Goal: Information Seeking & Learning: Find specific fact

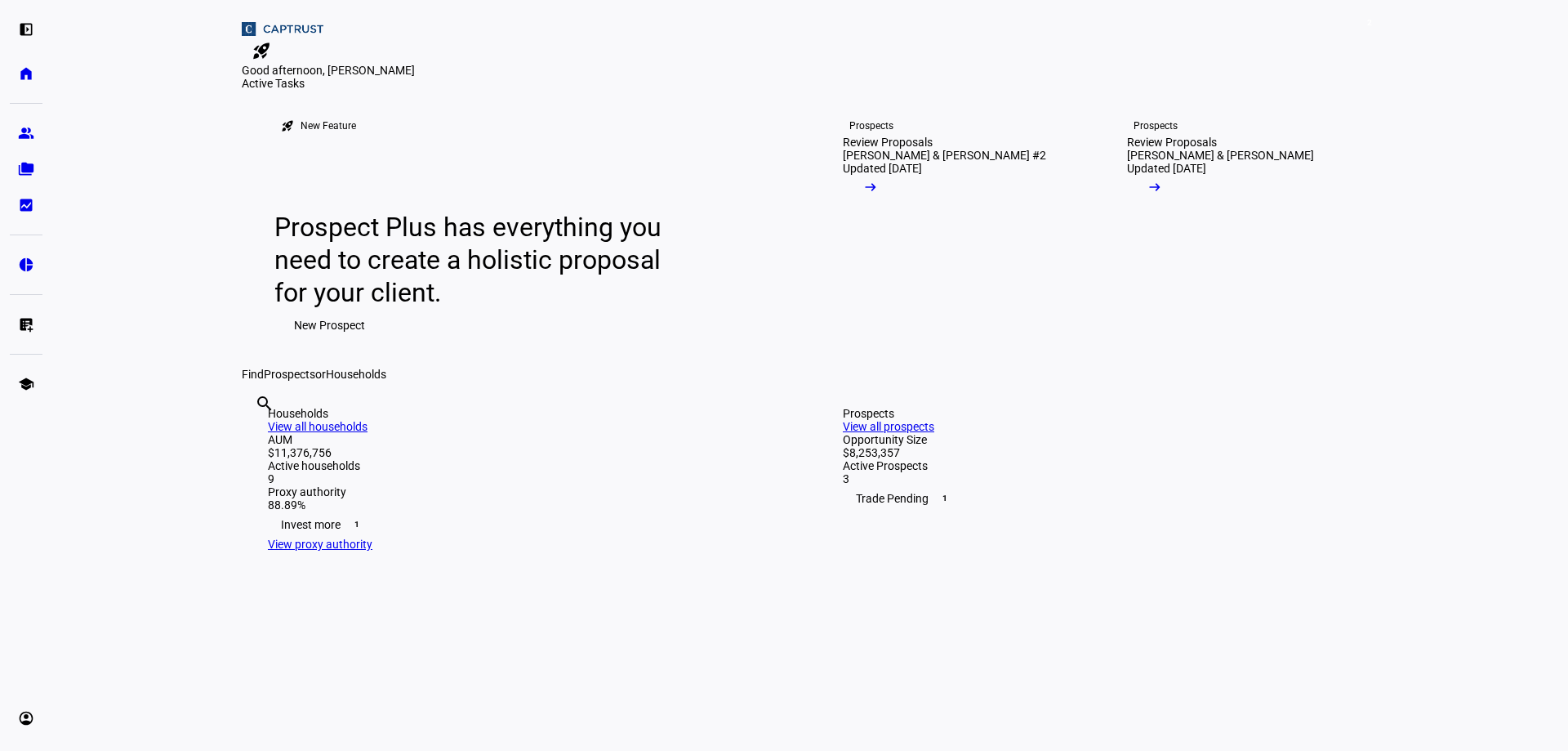
click at [271, 41] on mat-icon "rocket_launch" at bounding box center [261, 51] width 20 height 20
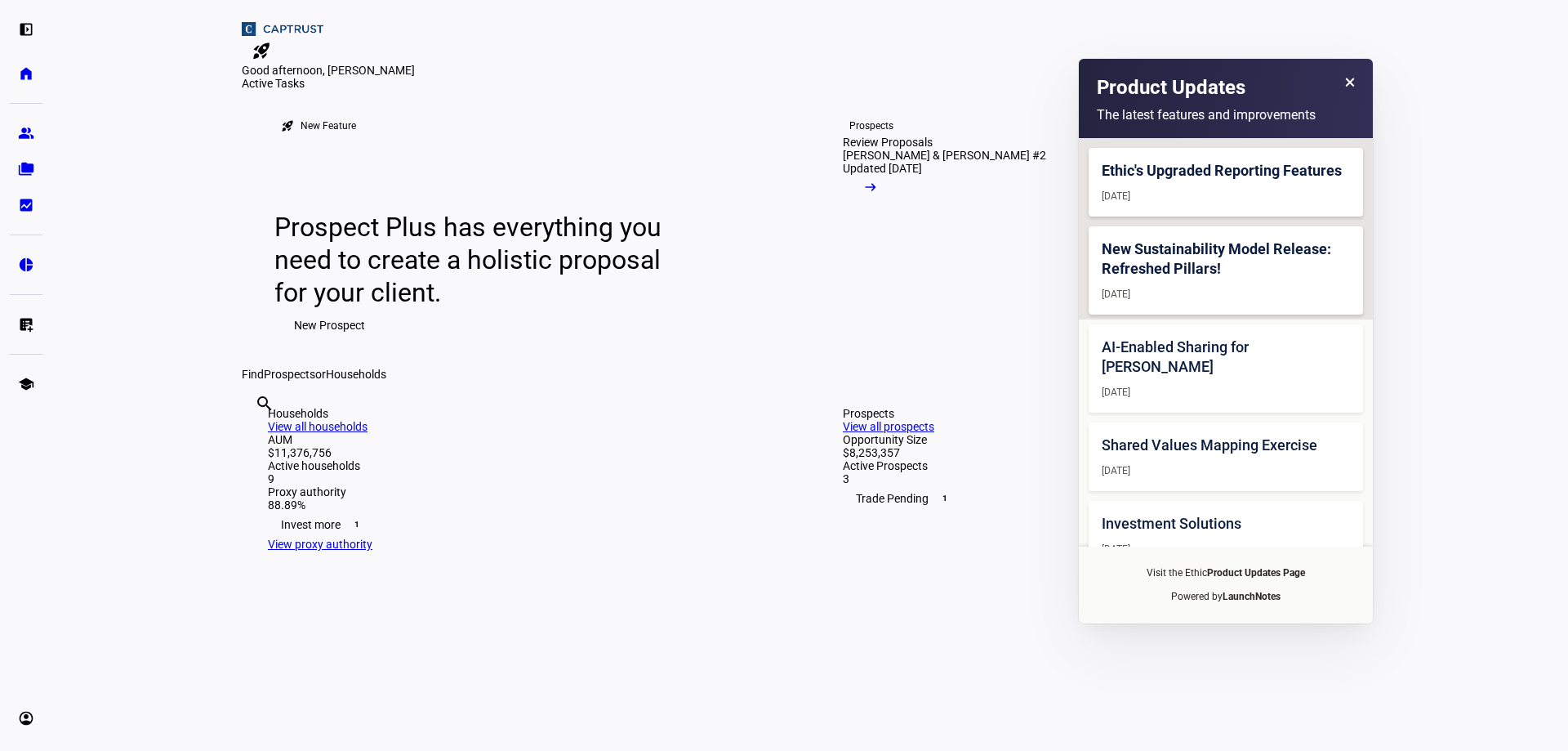
click at [1350, 76] on span at bounding box center [1349, 90] width 10 height 28
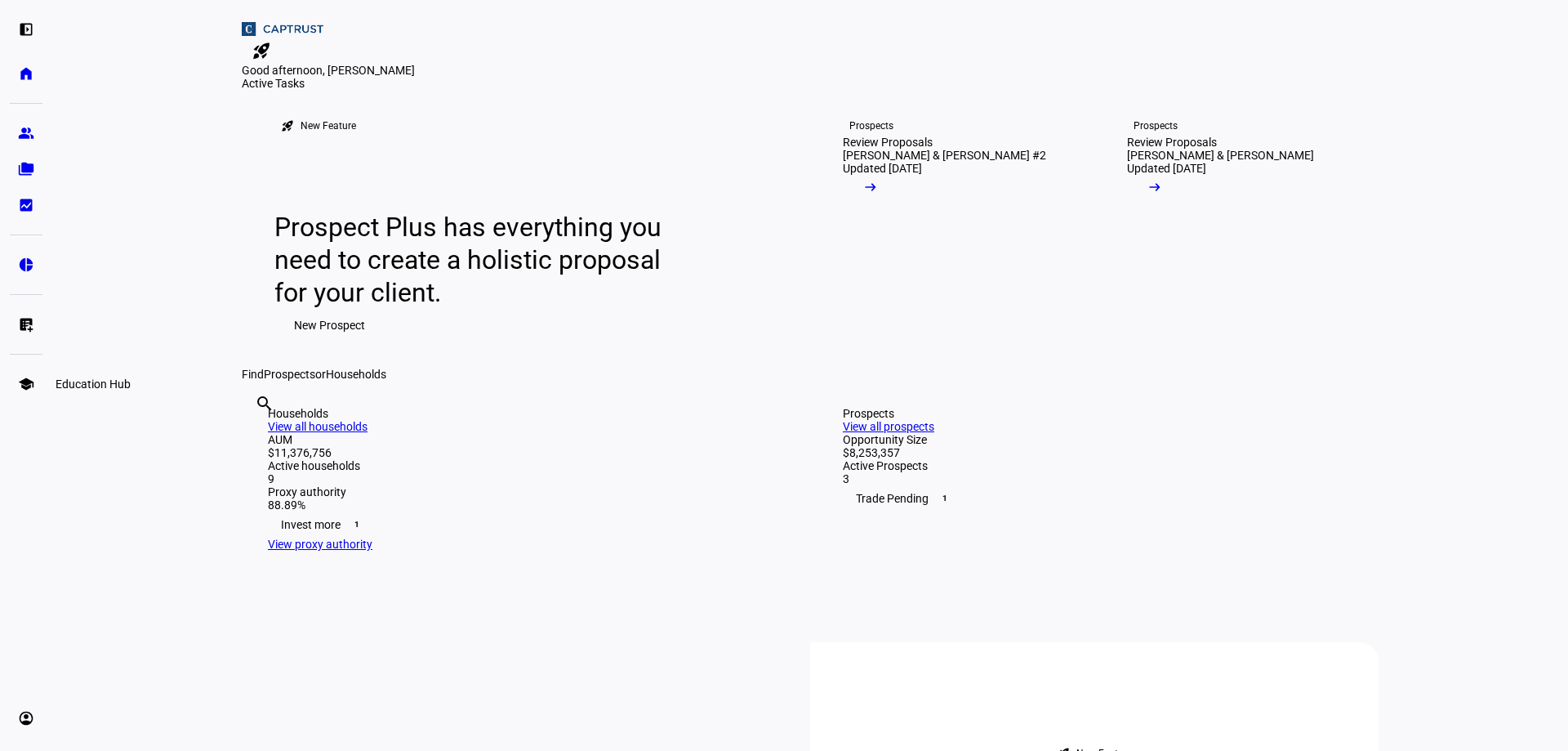
click at [26, 377] on eth-mat-symbol "school" at bounding box center [26, 384] width 16 height 16
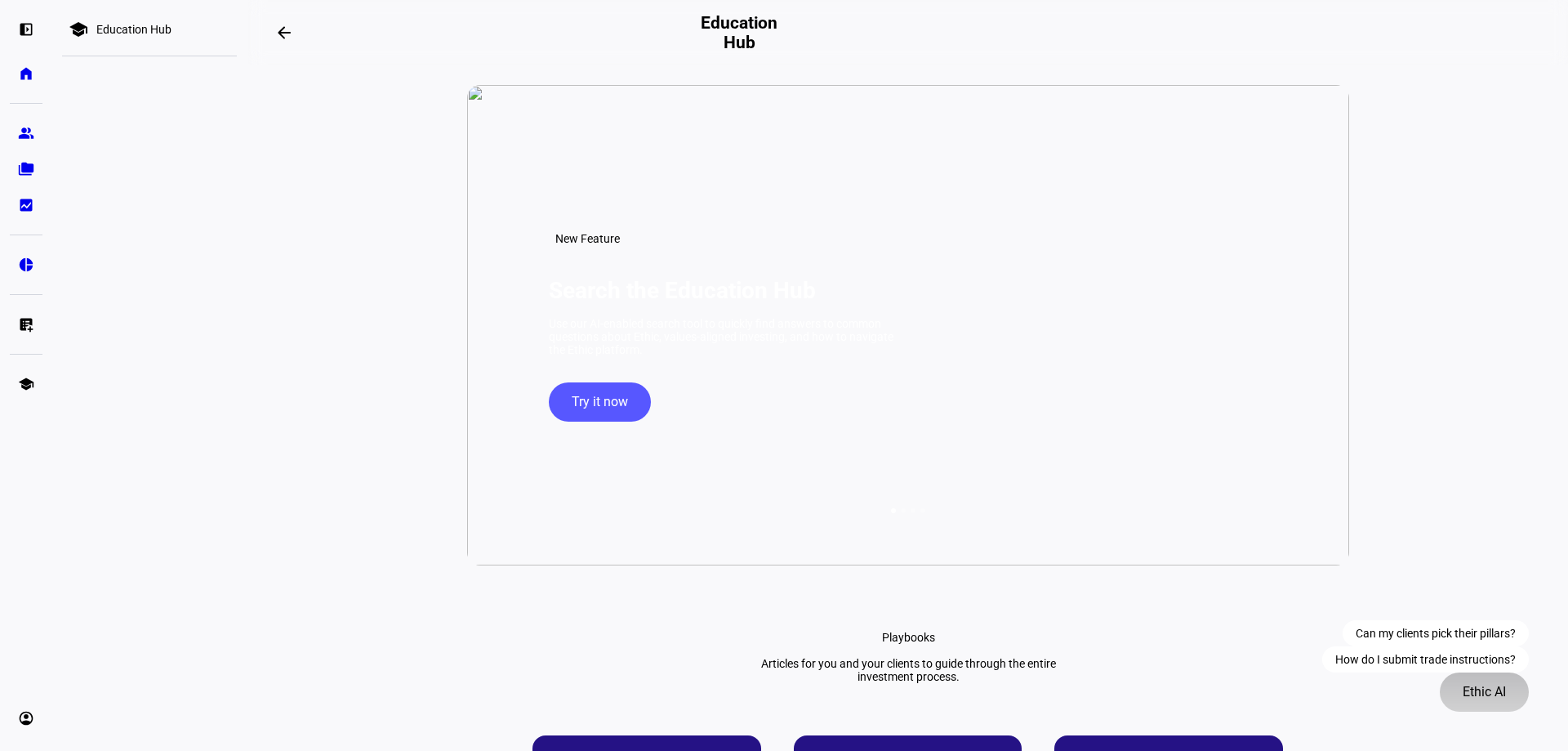
click at [1516, 717] on div "left_panel_open home Home Advisors group Prospects folder_copy Households bid_l…" at bounding box center [784, 375] width 1568 height 751
click at [1500, 695] on span "Ethic AI" at bounding box center [1484, 692] width 44 height 39
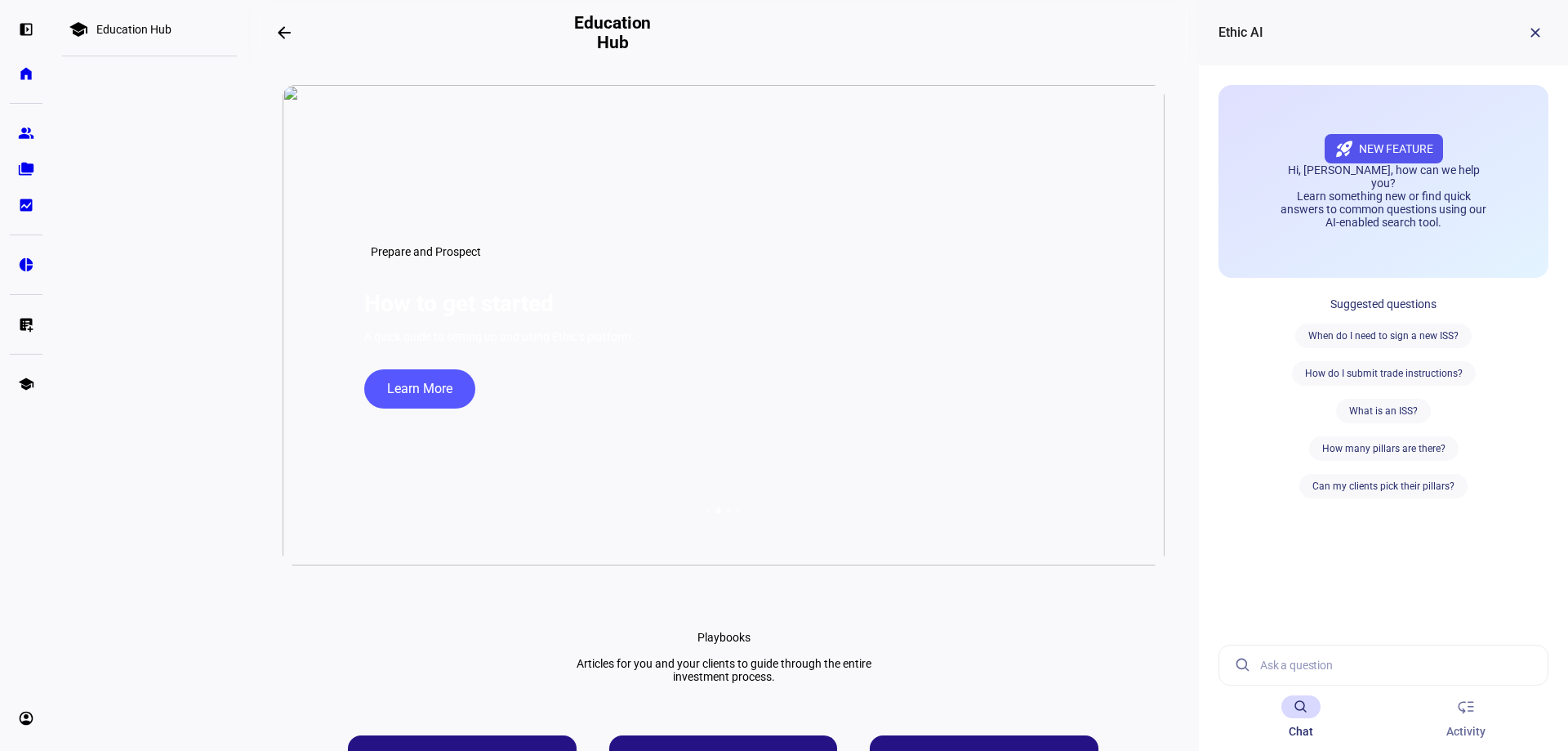
click at [1344, 673] on input at bounding box center [1397, 665] width 275 height 39
type input "G# for direct indexing at fidelity"
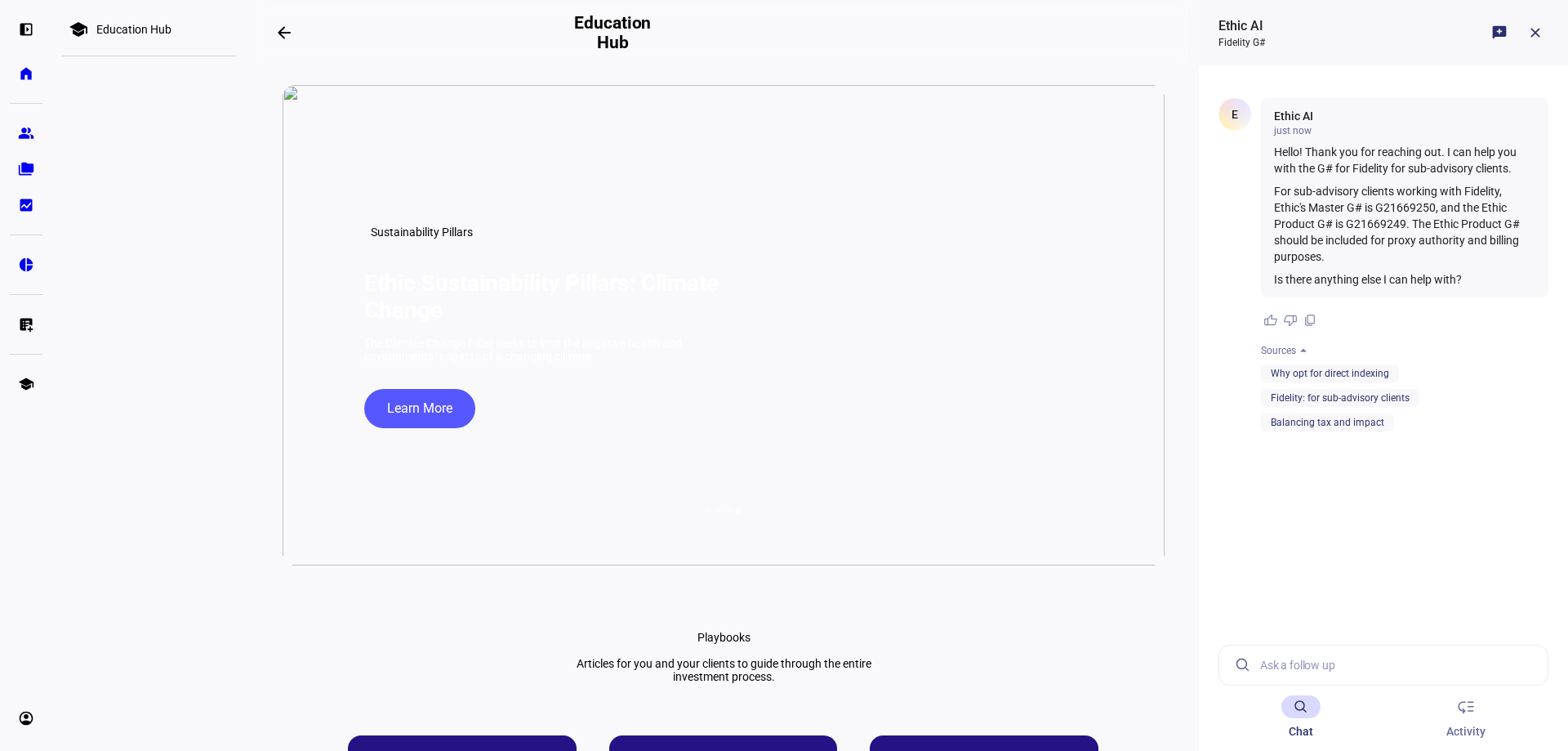
click at [1419, 205] on p "For sub-advisory clients working with Fidelity, Ethic's Master G# is G21669250,…" at bounding box center [1405, 224] width 261 height 82
copy p "G21669250"
click at [1367, 225] on p "For sub-advisory clients working with Fidelity, Ethic's Master G# is G21669250,…" at bounding box center [1405, 224] width 261 height 82
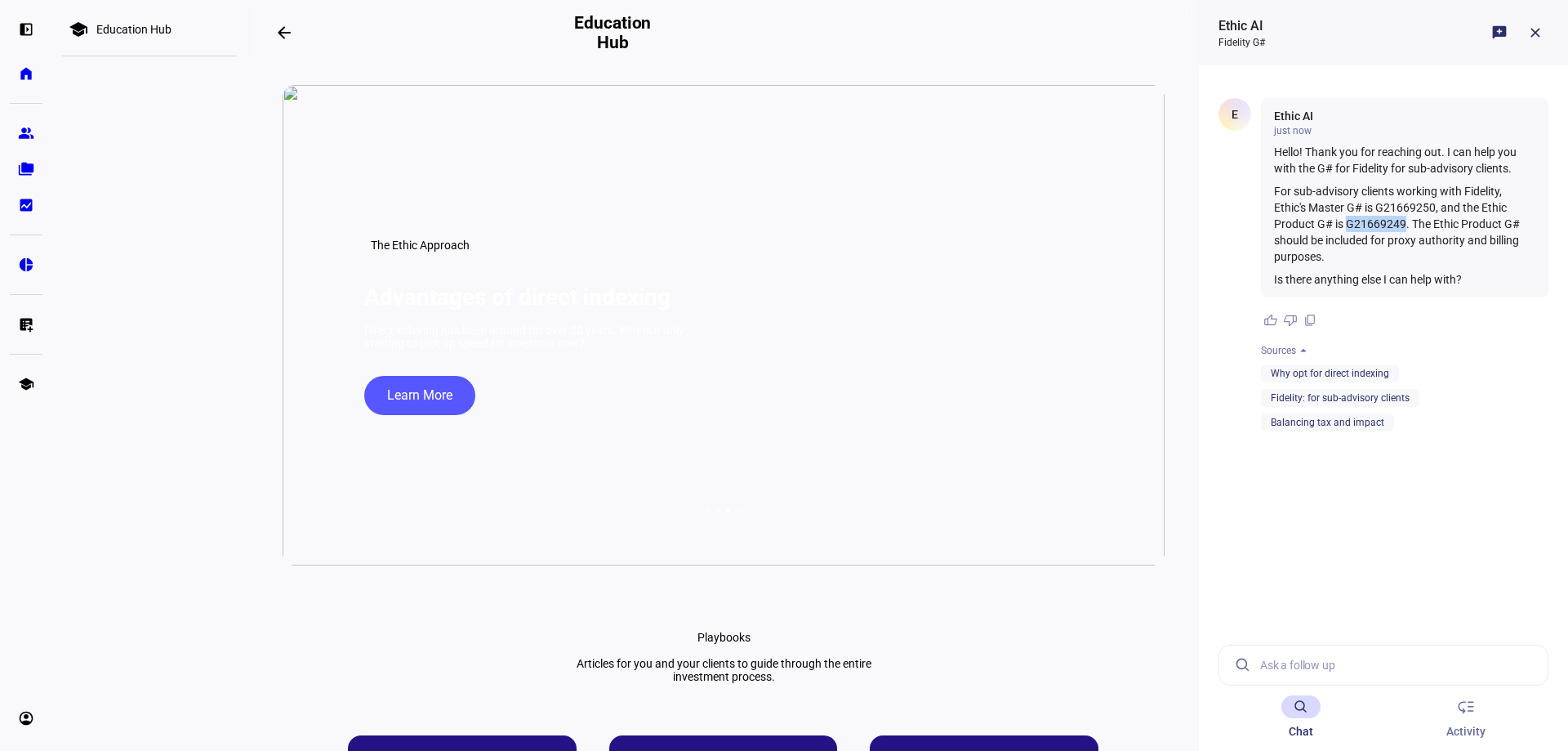
copy p "G21669249"
click at [1392, 207] on p "For sub-advisory clients working with Fidelity, Ethic's Master G# is G21669250,…" at bounding box center [1405, 224] width 261 height 82
drag, startPoint x: 1434, startPoint y: 202, endPoint x: 1387, endPoint y: 203, distance: 47.0
click at [1387, 203] on p "For sub-advisory clients working with Fidelity, Ethic's Master G# is G21669250,…" at bounding box center [1405, 224] width 261 height 82
click at [1382, 205] on p "For sub-advisory clients working with Fidelity, Ethic's Master G# is G21669250,…" at bounding box center [1405, 224] width 261 height 82
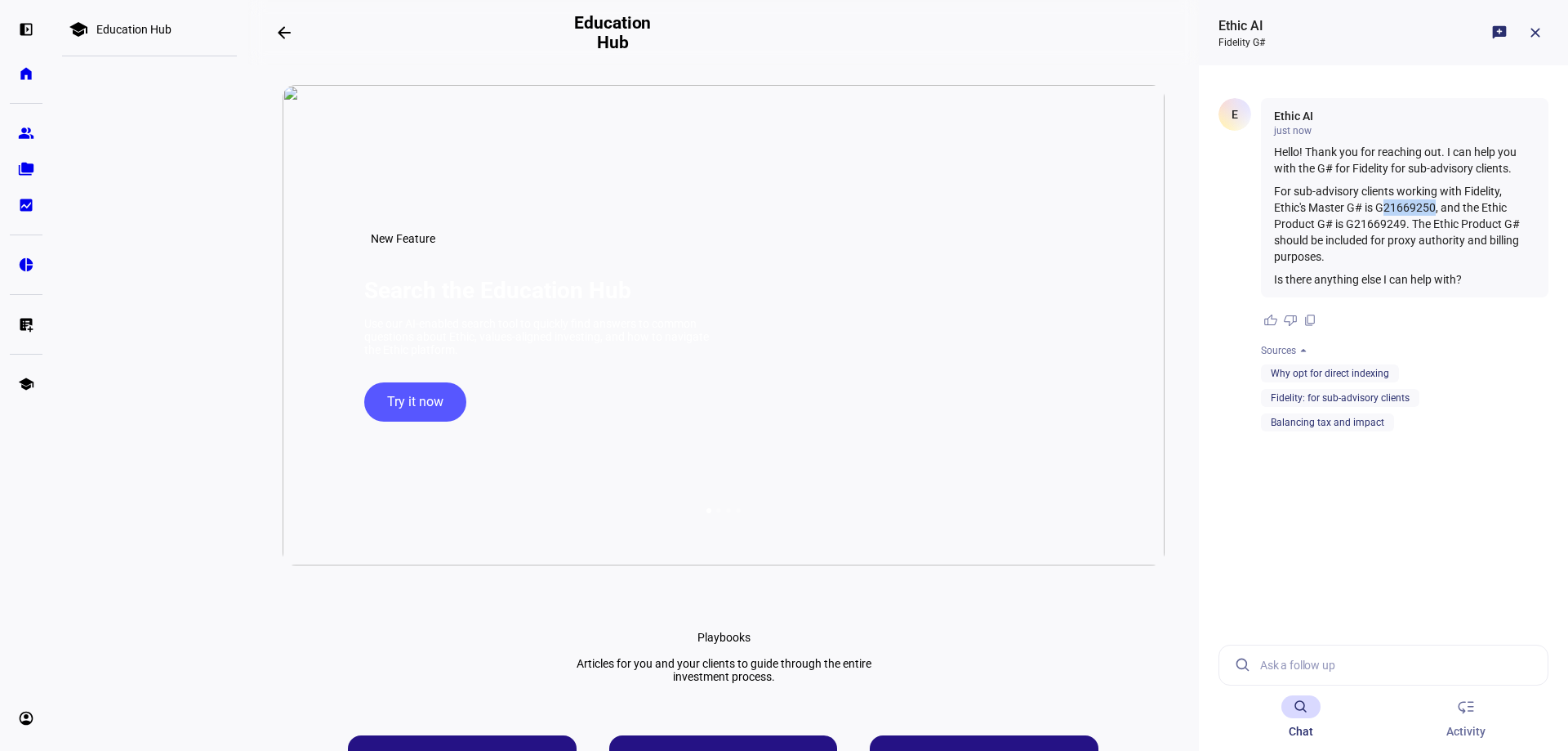
drag, startPoint x: 1384, startPoint y: 204, endPoint x: 1436, endPoint y: 204, distance: 52.0
click at [1436, 204] on p "For sub-advisory clients working with Fidelity, Ethic's Master G# is G21669250,…" at bounding box center [1405, 224] width 261 height 82
copy p "21669250"
drag, startPoint x: 1356, startPoint y: 221, endPoint x: 1403, endPoint y: 220, distance: 47.0
click at [1403, 220] on p "For sub-advisory clients working with Fidelity, Ethic's Master G# is G21669250,…" at bounding box center [1405, 224] width 261 height 82
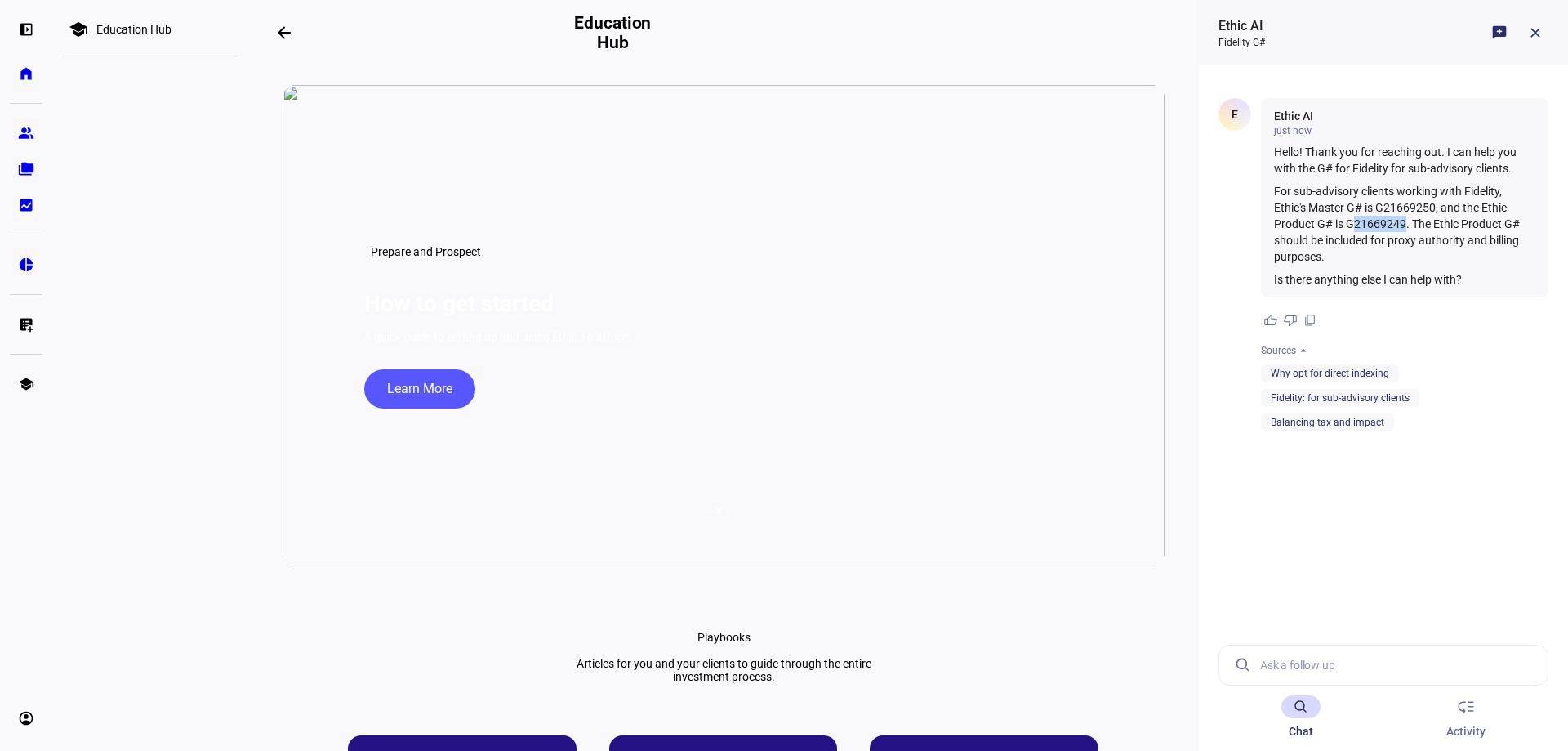
copy p "21669249"
